Goal: Task Accomplishment & Management: Manage account settings

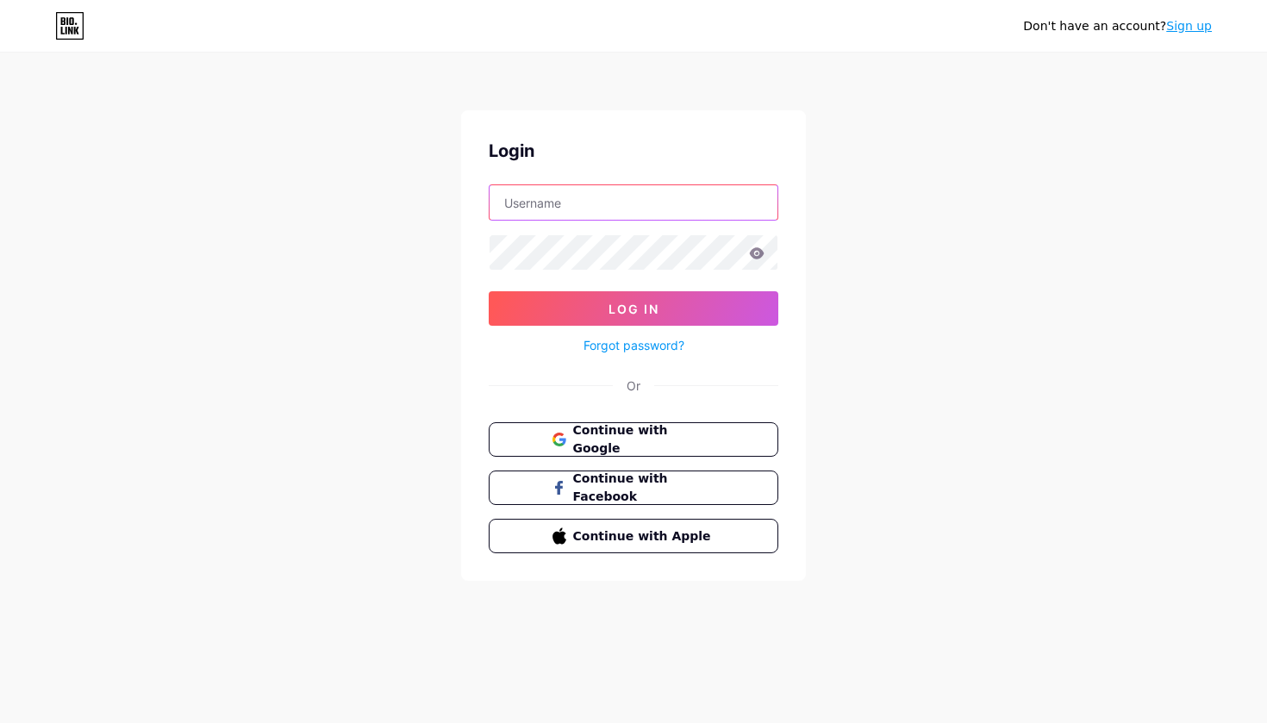
type input "catharinajosephin"
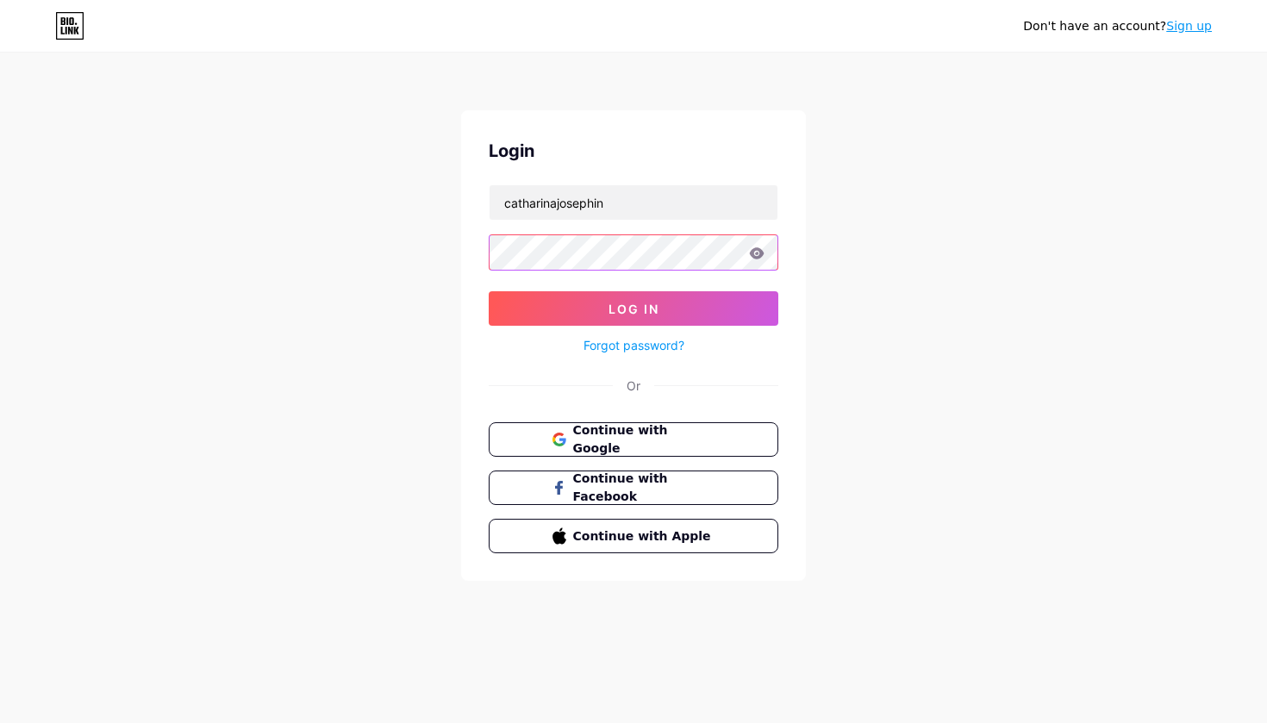
click at [634, 309] on button "Log In" at bounding box center [634, 308] width 290 height 34
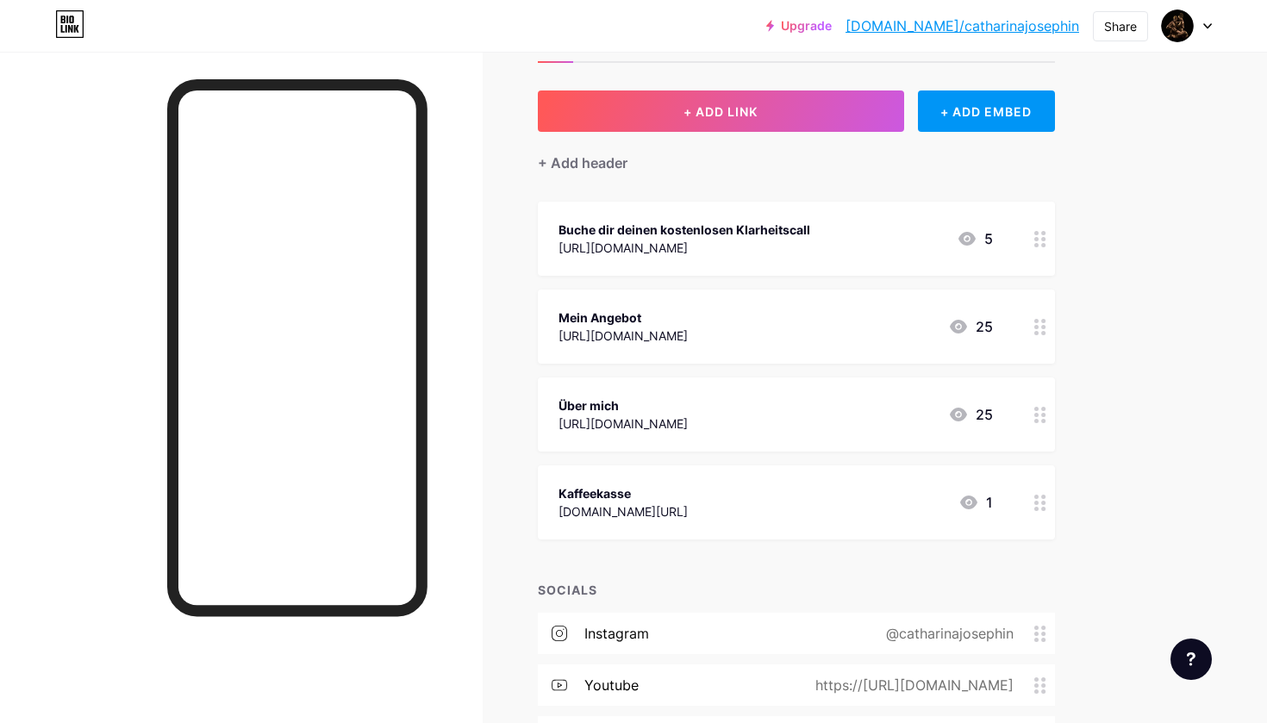
scroll to position [88, 0]
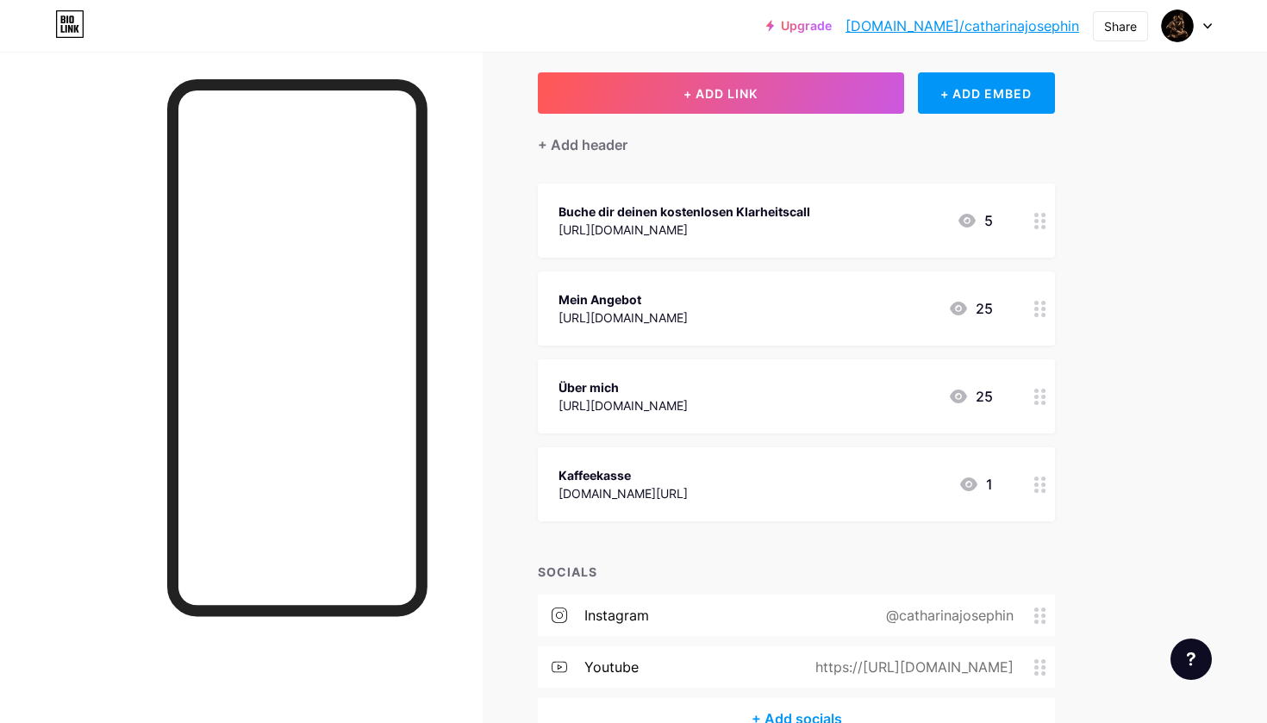
click at [881, 488] on div "Kaffeekasse paypal.me/lovecoachcatharina 1" at bounding box center [776, 485] width 434 height 40
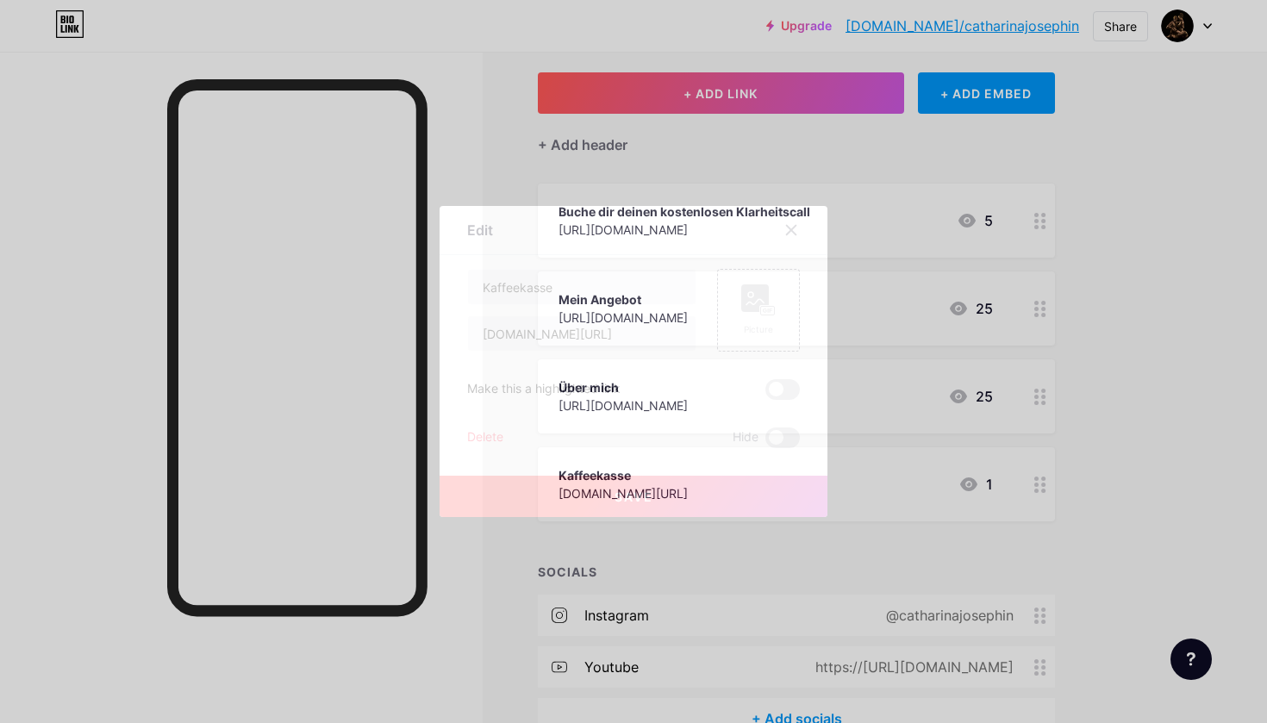
click at [485, 437] on div "Delete" at bounding box center [485, 438] width 36 height 21
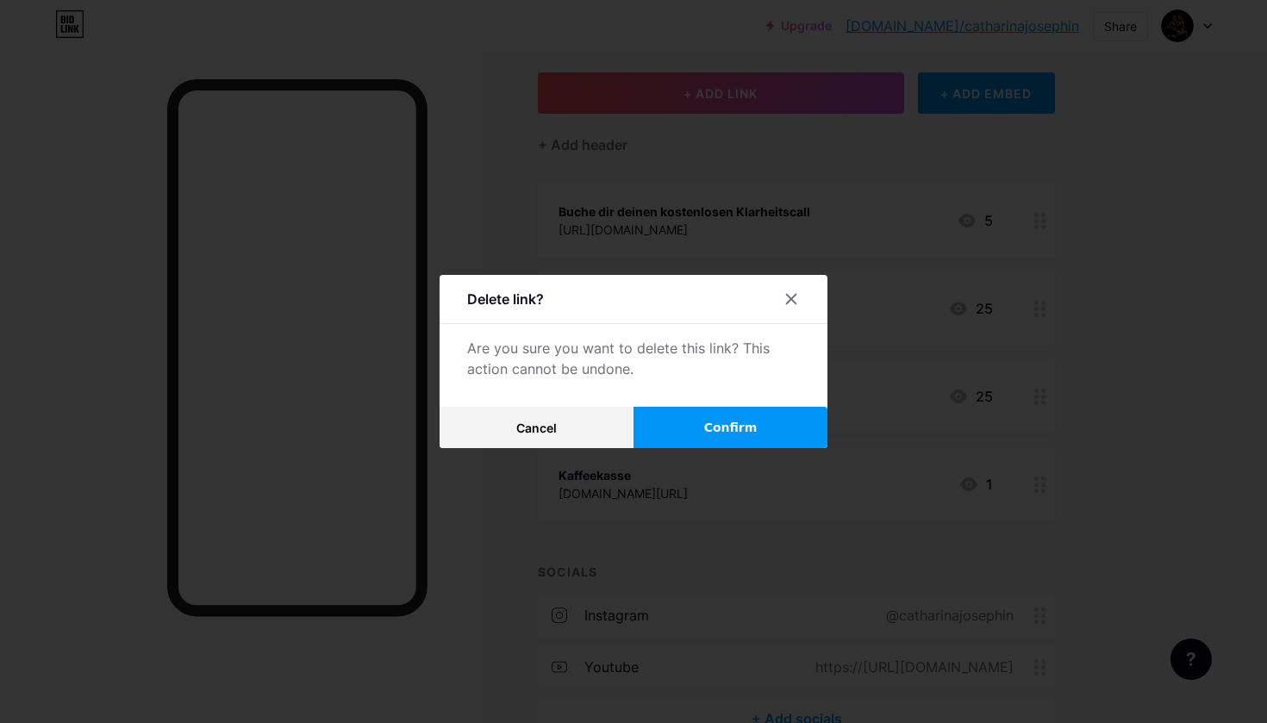
click at [763, 425] on button "Confirm" at bounding box center [731, 427] width 194 height 41
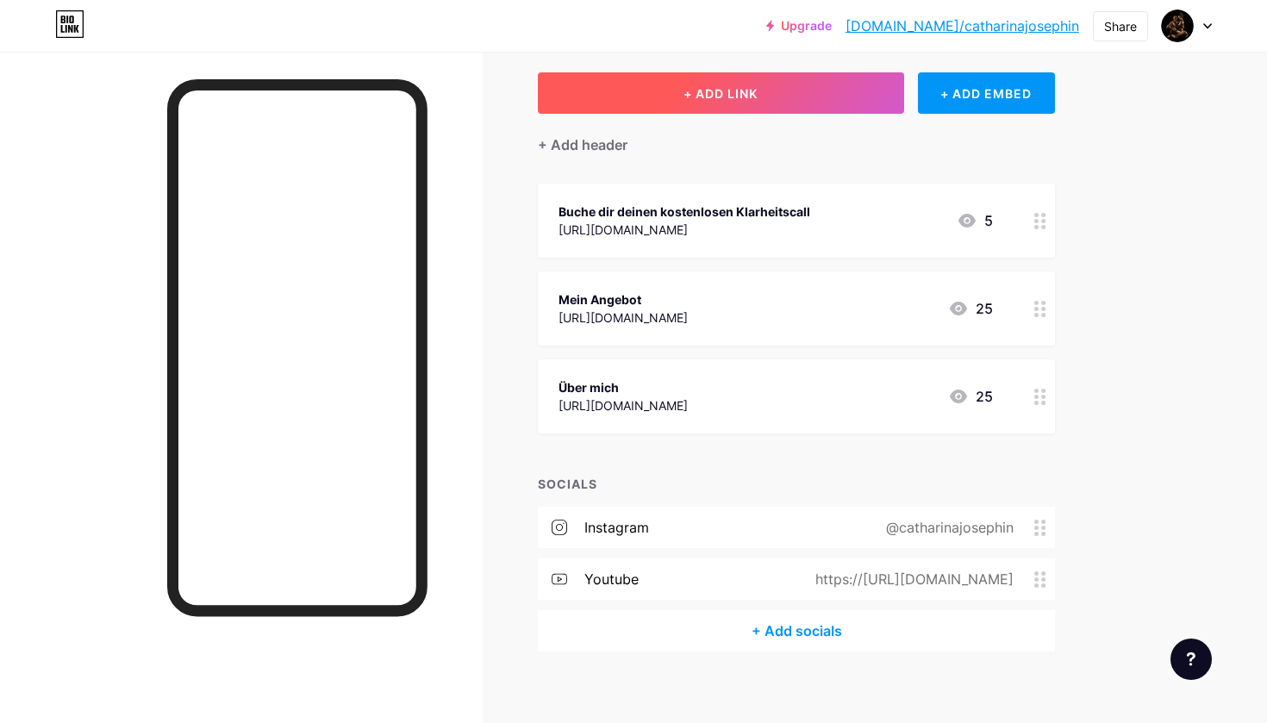
click at [778, 96] on button "+ ADD LINK" at bounding box center [721, 92] width 366 height 41
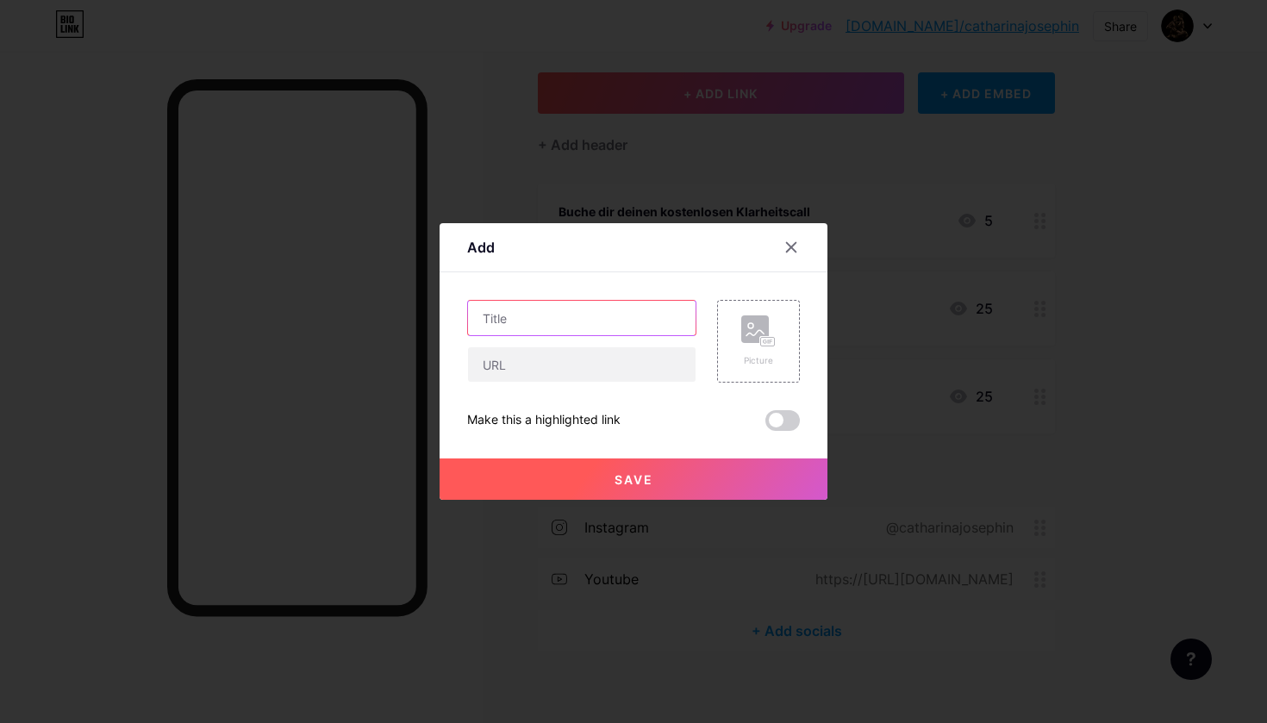
click at [537, 314] on input "text" at bounding box center [582, 318] width 228 height 34
type input "Impressum"
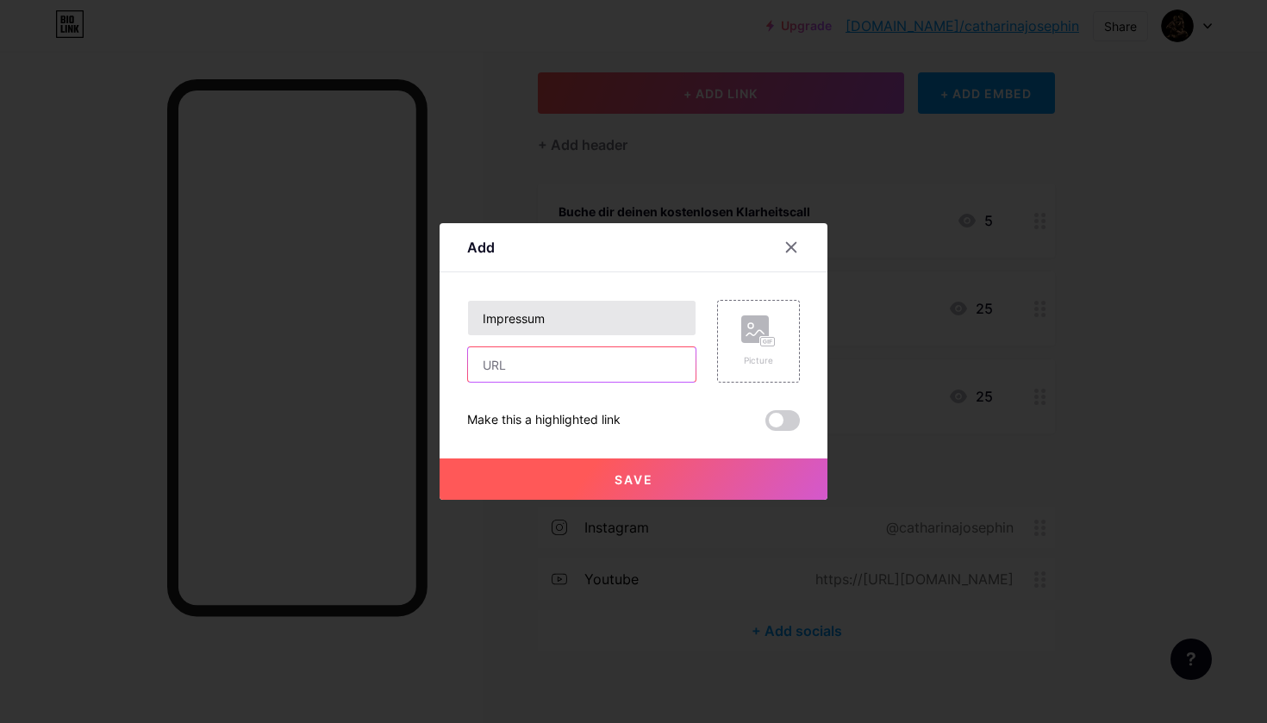
paste input "[URL][DOMAIN_NAME]"
type input "[URL][DOMAIN_NAME]"
click at [650, 483] on span "Save" at bounding box center [634, 479] width 39 height 15
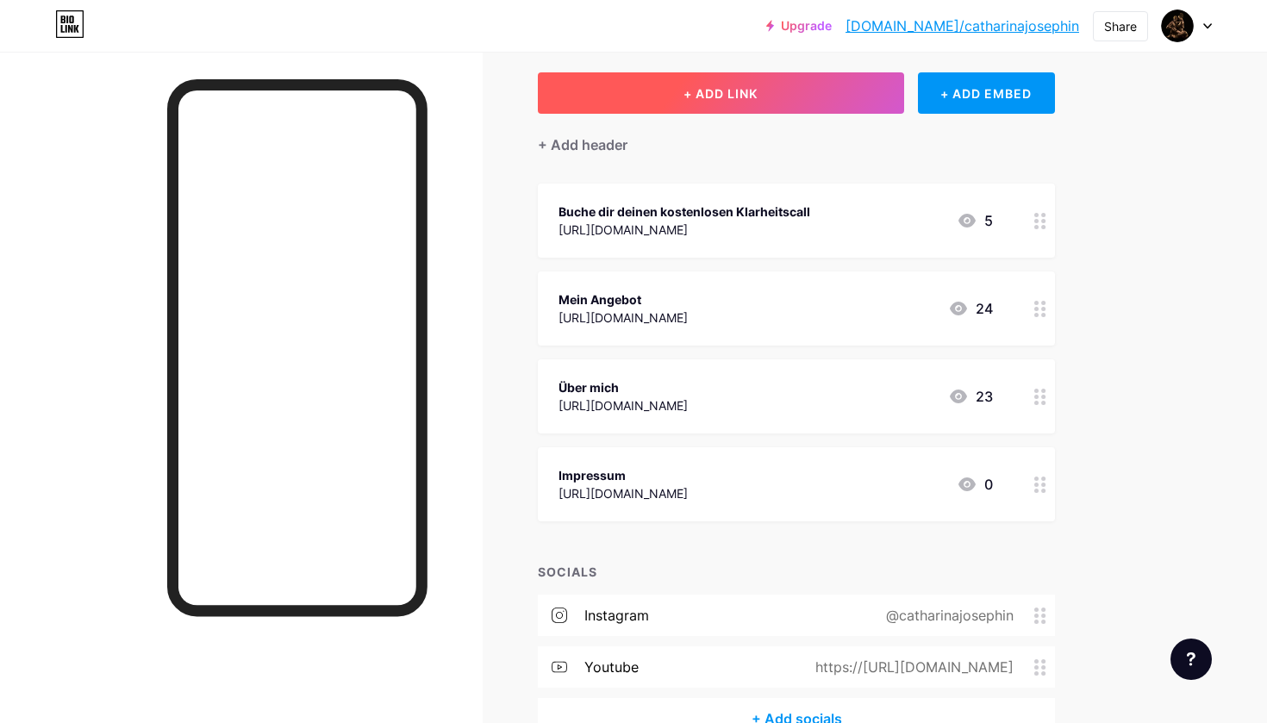
click at [782, 86] on button "+ ADD LINK" at bounding box center [721, 92] width 366 height 41
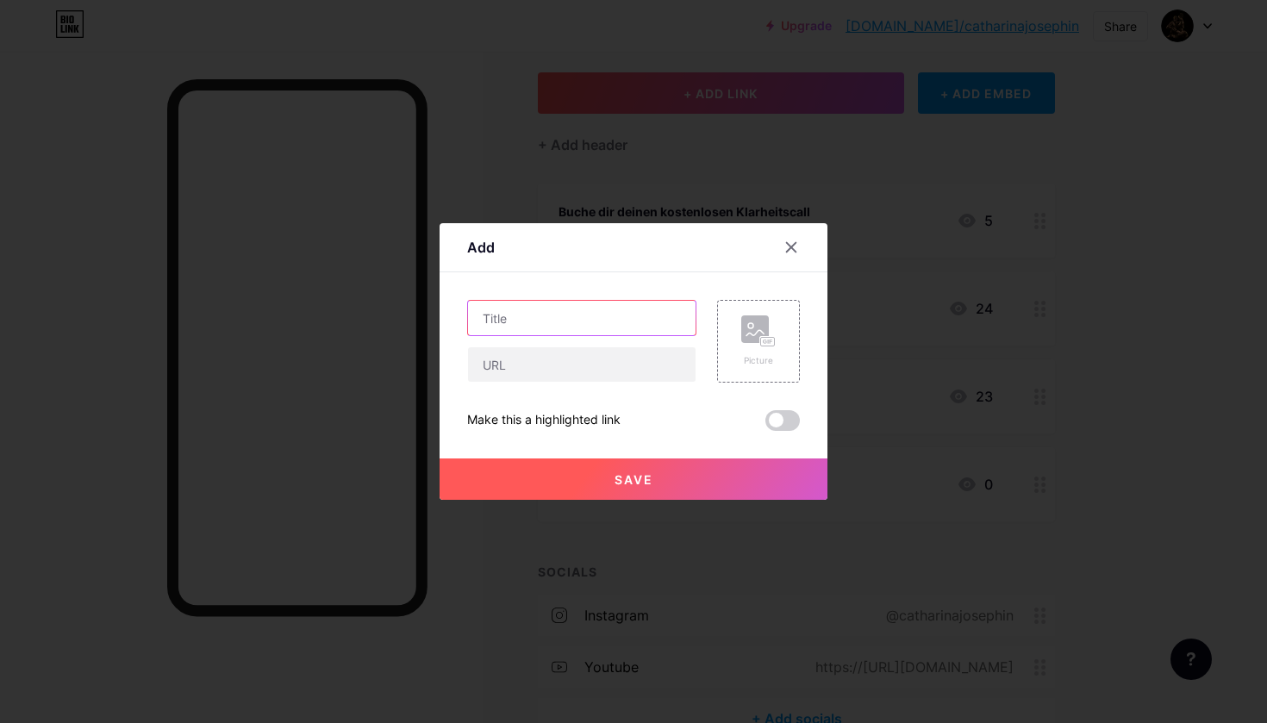
click at [543, 322] on input "text" at bounding box center [582, 318] width 228 height 34
type input "Datenschutzerklärung"
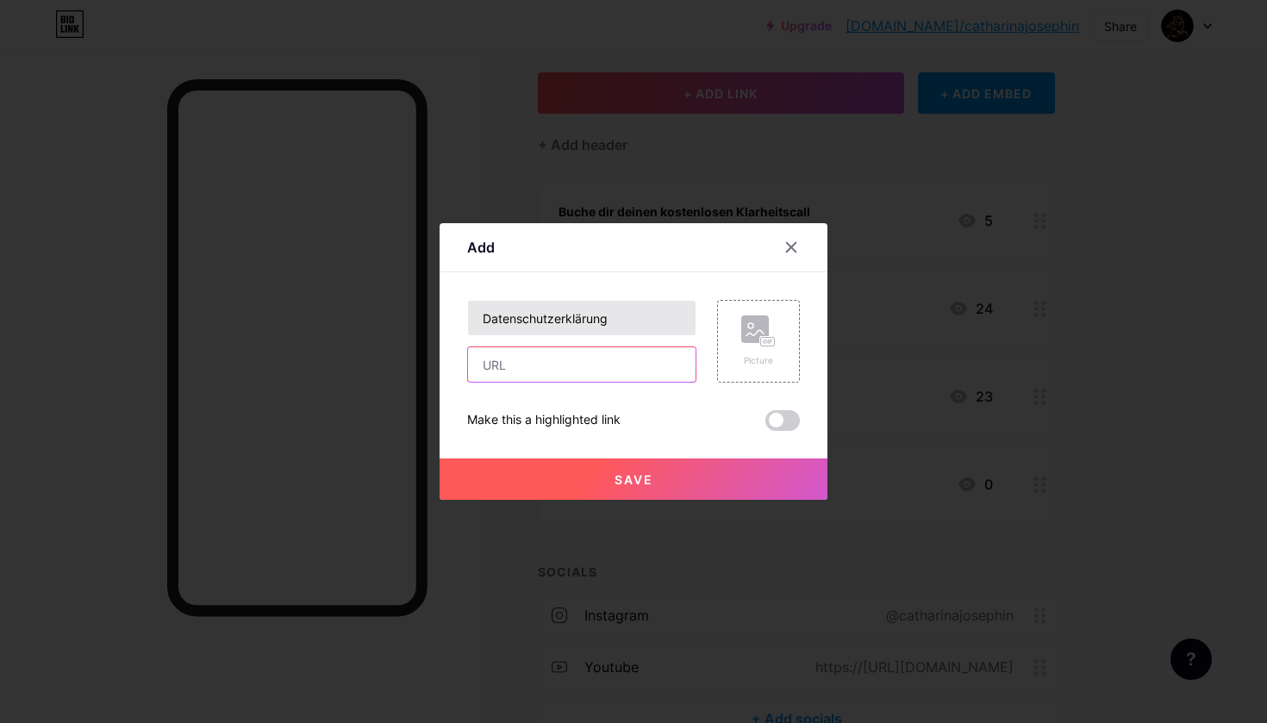
paste input "[URL][DOMAIN_NAME]"
type input "[URL][DOMAIN_NAME]"
click at [656, 484] on button "Save" at bounding box center [634, 479] width 388 height 41
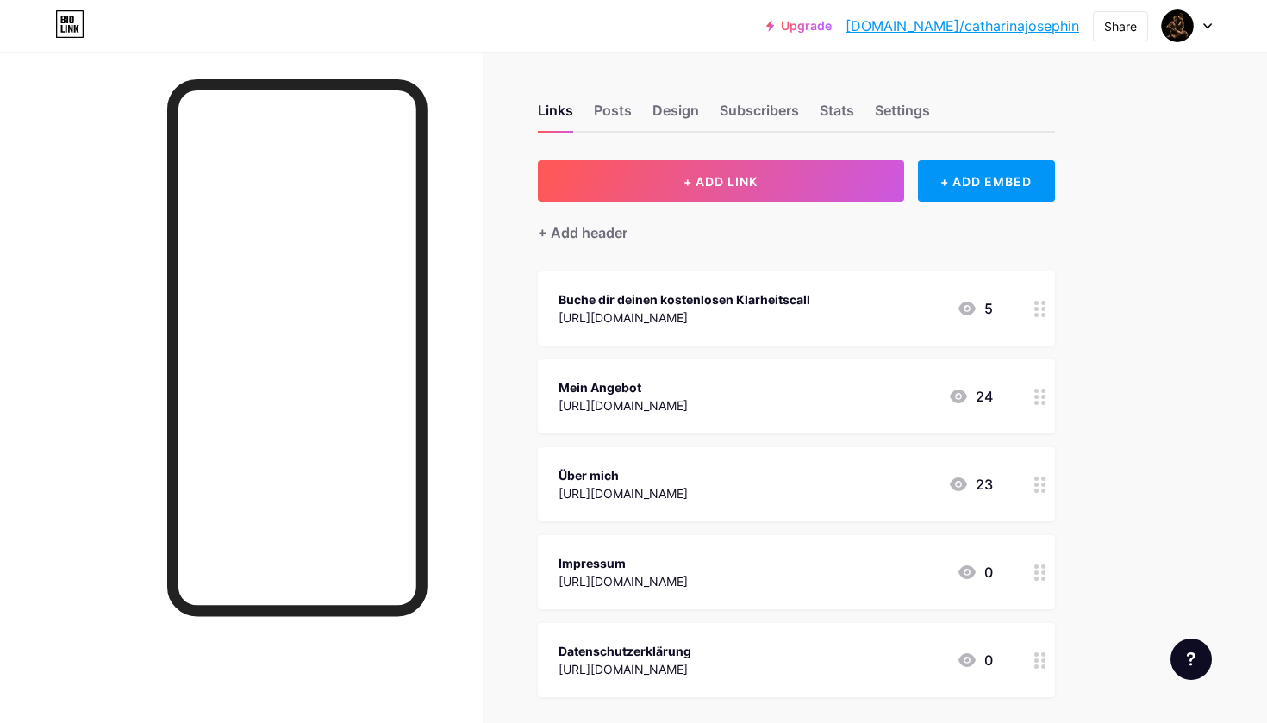
scroll to position [0, 0]
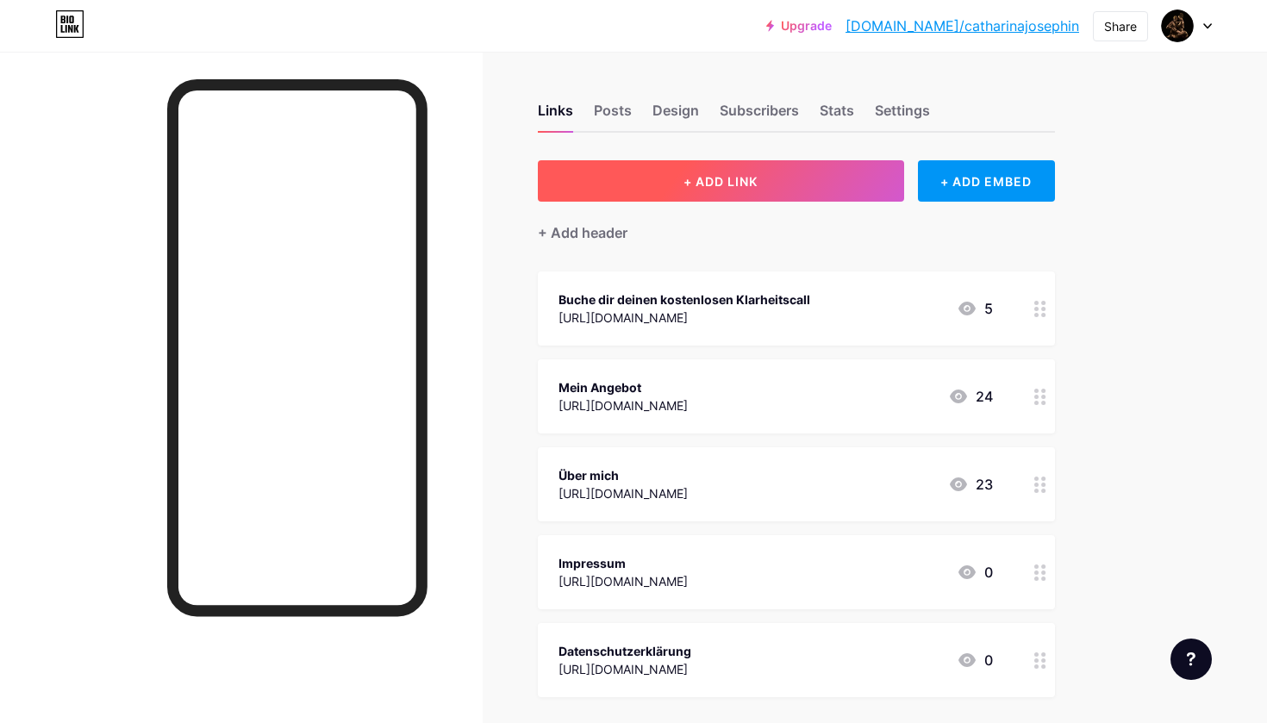
click at [798, 182] on button "+ ADD LINK" at bounding box center [721, 180] width 366 height 41
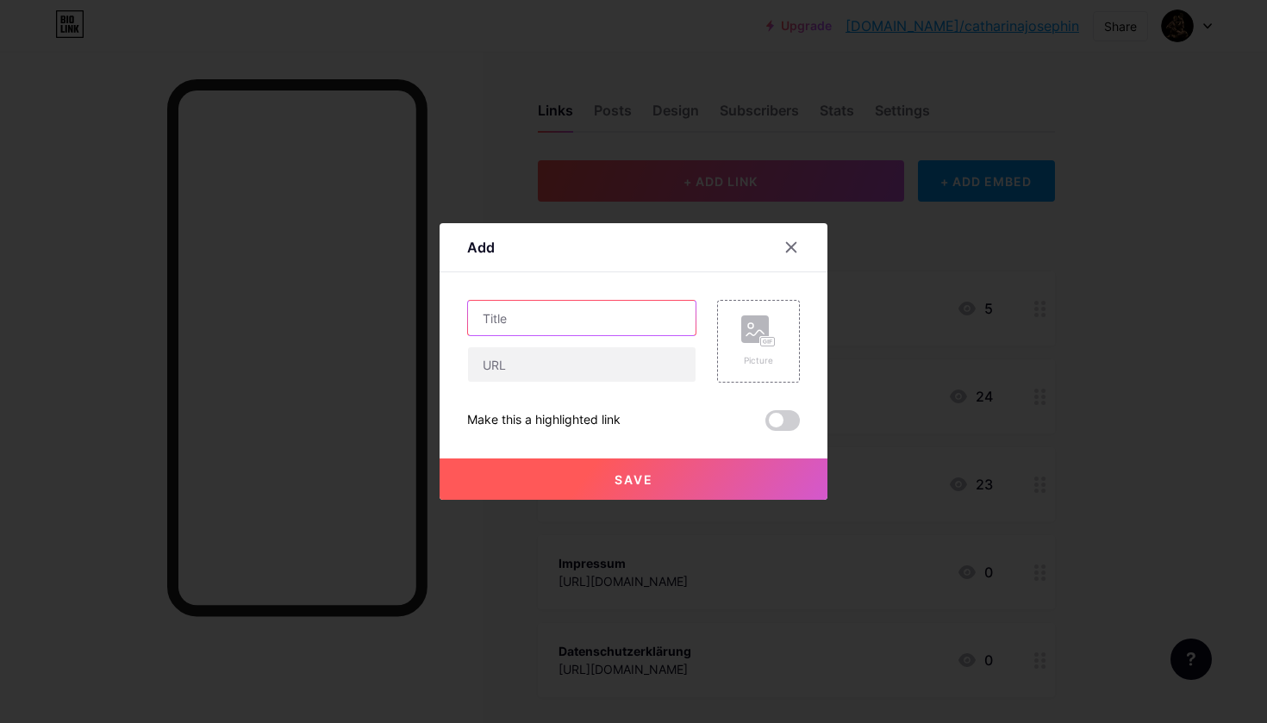
click at [528, 319] on input "text" at bounding box center [582, 318] width 228 height 34
type input "Mit KI wachsen wie in einer guten Beziehung"
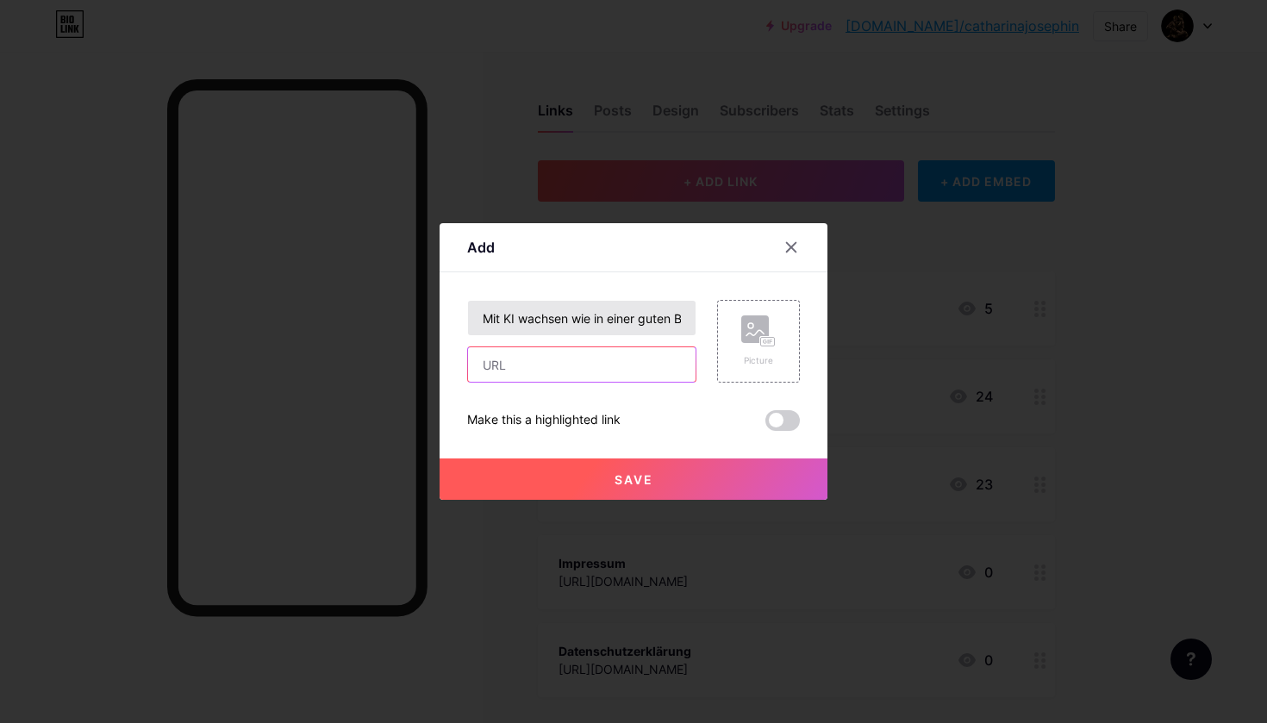
paste input "[URL][DOMAIN_NAME]"
type input "[URL][DOMAIN_NAME]"
click at [670, 477] on button "Save" at bounding box center [634, 479] width 388 height 41
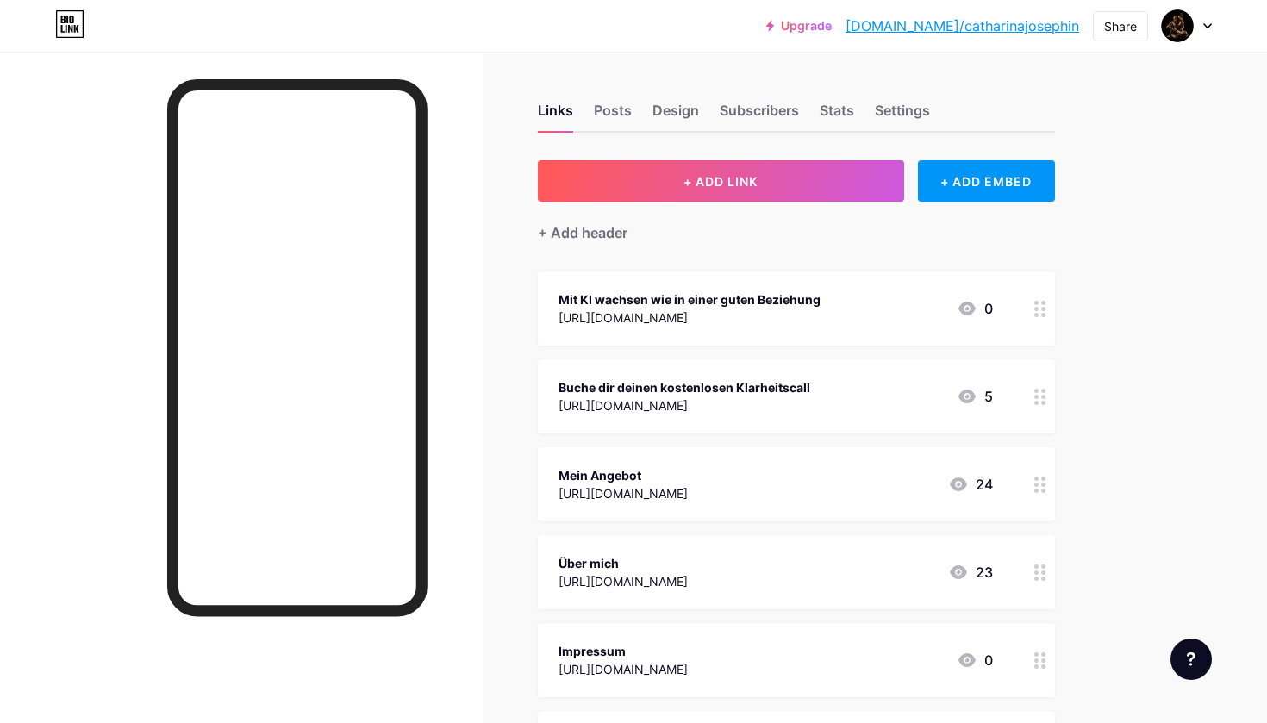
click at [784, 309] on div "[URL][DOMAIN_NAME]" at bounding box center [690, 318] width 262 height 18
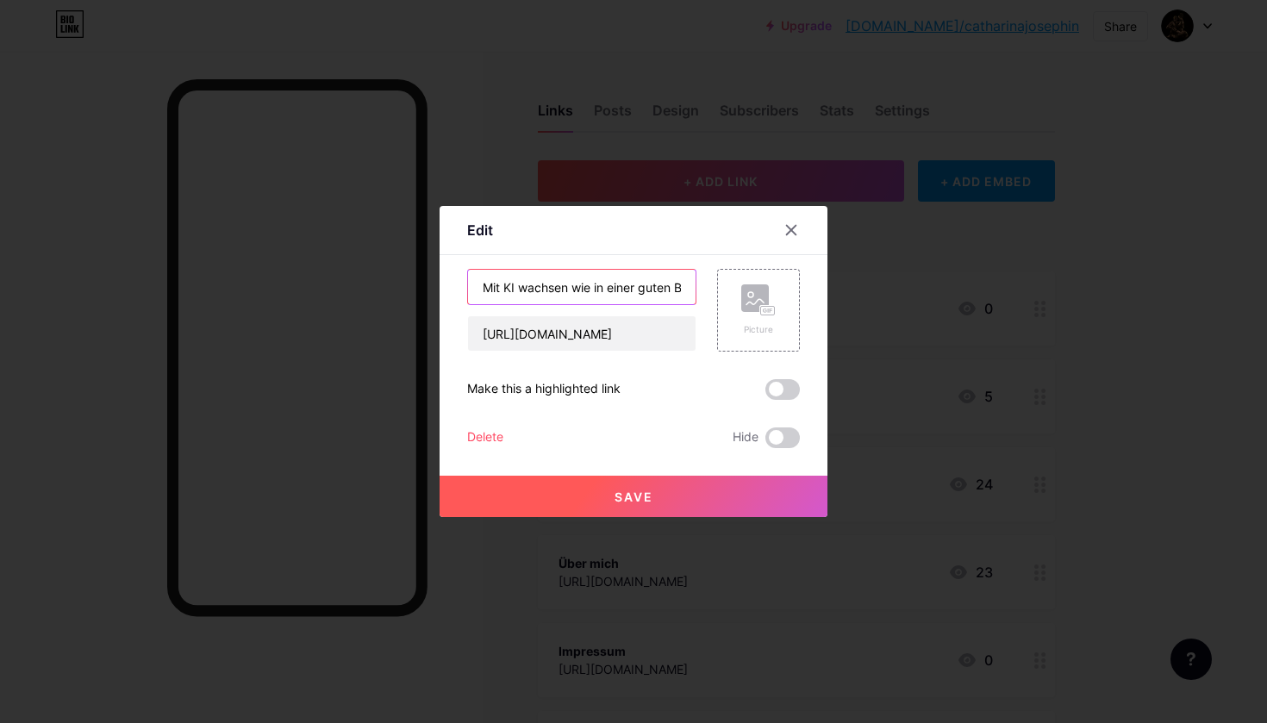
click at [593, 289] on input "Mit KI wachsen wie in einer guten Beziehung" at bounding box center [582, 287] width 228 height 34
drag, startPoint x: 674, startPoint y: 284, endPoint x: 819, endPoint y: 284, distance: 144.8
click at [819, 284] on div "Edit Content YouTube Play YouTube video without leaving your page. ADD Vimeo Pl…" at bounding box center [634, 361] width 388 height 311
type input "Mit KI wachsen wie in einer guten Beziehung - Online Workshop am [DATE]"
click at [655, 486] on button "Save" at bounding box center [634, 496] width 388 height 41
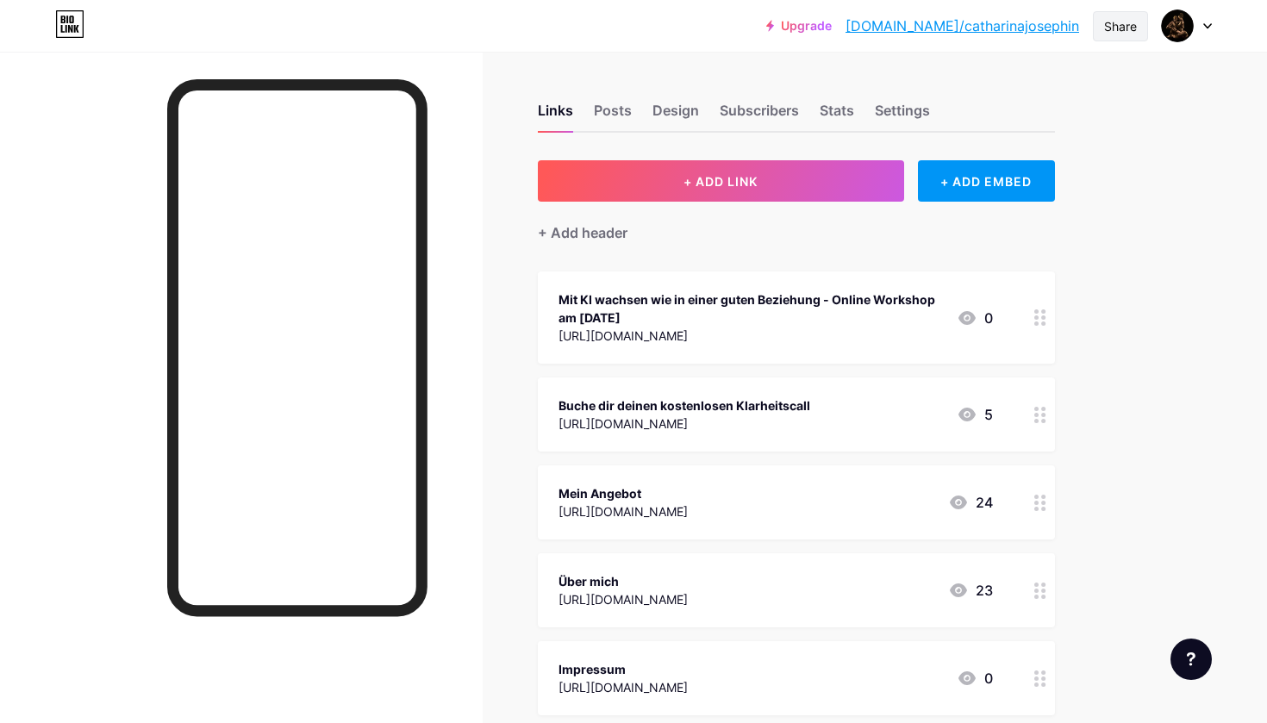
click at [1135, 24] on div "Share" at bounding box center [1120, 26] width 33 height 18
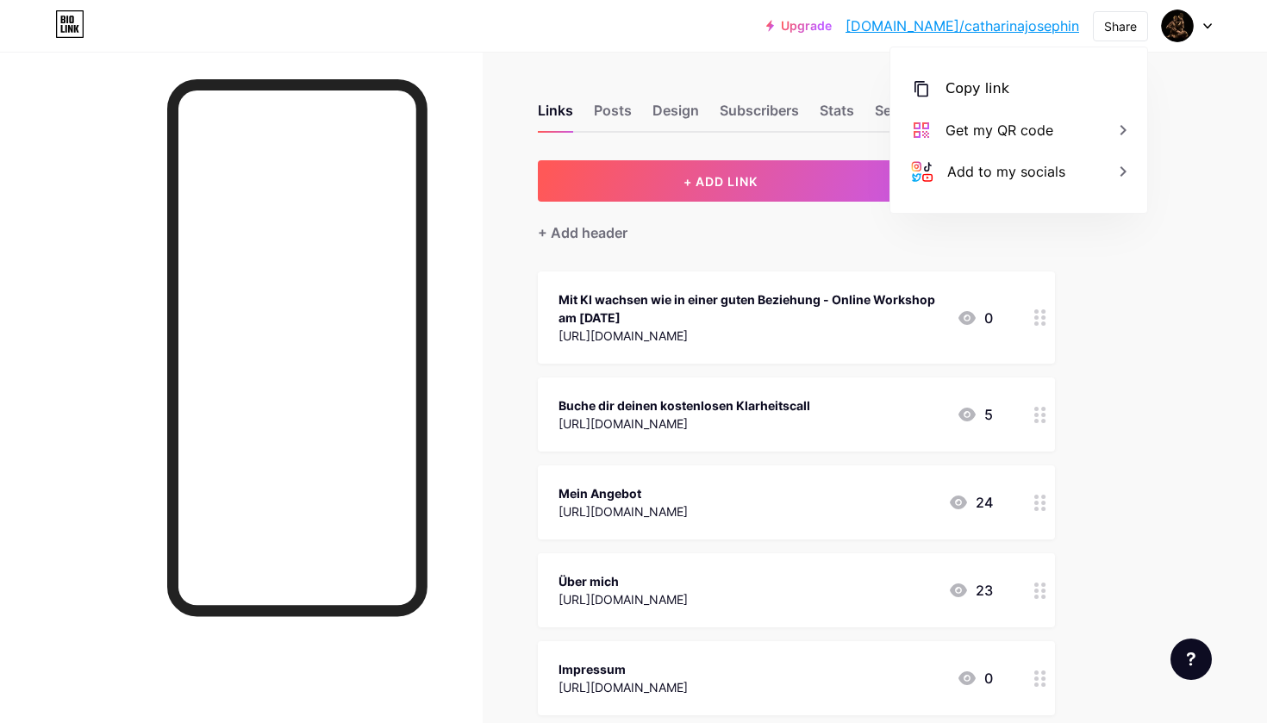
click at [1153, 120] on div "Upgrade bio.link/cathar... bio.link/catharinajosephin Share Copy link https://b…" at bounding box center [633, 554] width 1267 height 1108
